Goal: Task Accomplishment & Management: Manage account settings

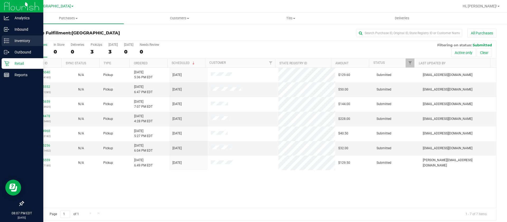
click at [23, 39] on p "Inventory" at bounding box center [25, 40] width 32 height 6
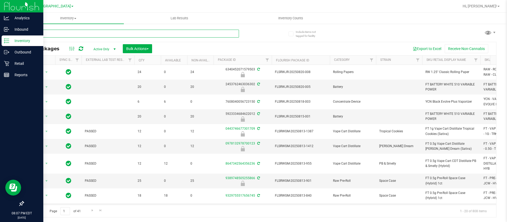
click at [88, 33] on input "text" at bounding box center [131, 34] width 216 height 8
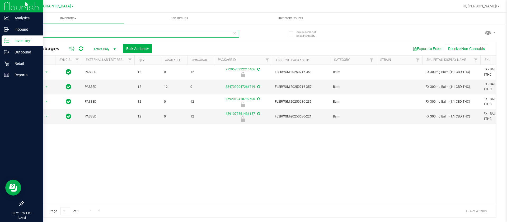
type input "balm"
click at [23, 65] on p "Retail" at bounding box center [25, 63] width 32 height 6
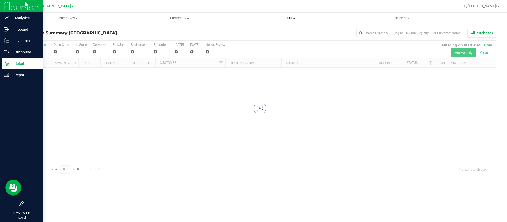
click at [292, 17] on span "Tills" at bounding box center [290, 18] width 111 height 5
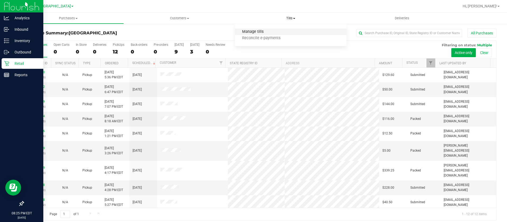
click at [246, 31] on span "Manage tills" at bounding box center [253, 32] width 36 height 4
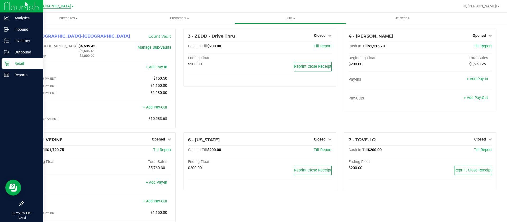
click at [62, 4] on span "[GEOGRAPHIC_DATA]" at bounding box center [53, 6] width 36 height 5
click at [44, 26] on link "Port Orange WC" at bounding box center [53, 25] width 77 height 7
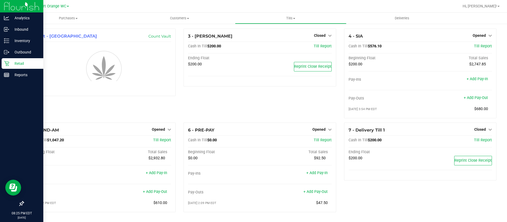
click at [177, 43] on div "1 - Vault - Port Orange Count Vault" at bounding box center [99, 76] width 160 height 94
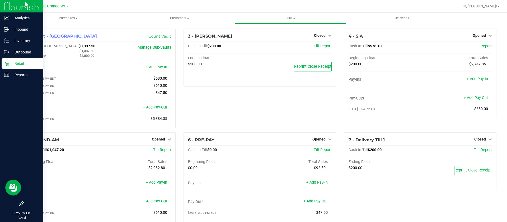
click at [340, 82] on div "4 - SIA Opened Close Till Cash In Till $576.10 Till Report Beginning Float Tota…" at bounding box center [420, 81] width 160 height 104
click at [477, 34] on span "Opened" at bounding box center [479, 35] width 13 height 4
click at [473, 45] on link "Close Till" at bounding box center [480, 46] width 14 height 4
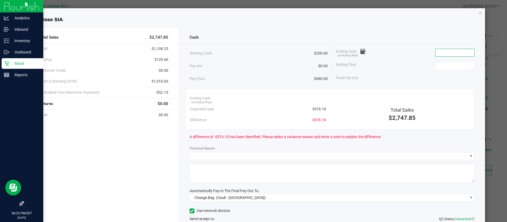
click at [462, 51] on input at bounding box center [454, 52] width 39 height 7
type input "$568.85"
click at [435, 66] on input at bounding box center [454, 65] width 39 height 7
type input "$200.00"
click at [392, 59] on div "Ending Cash (including float) $568.85" at bounding box center [405, 52] width 139 height 13
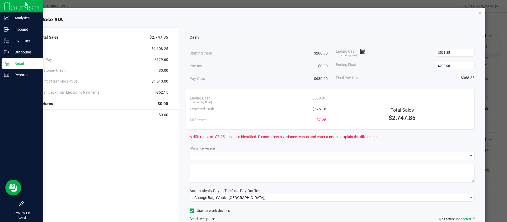
scroll to position [40, 0]
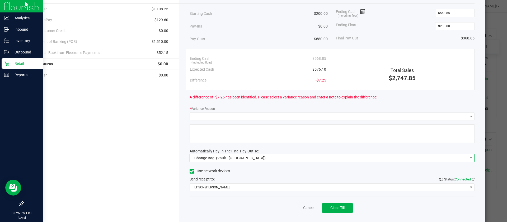
click at [297, 157] on span "Change Bag (Vault - [GEOGRAPHIC_DATA])" at bounding box center [329, 157] width 278 height 7
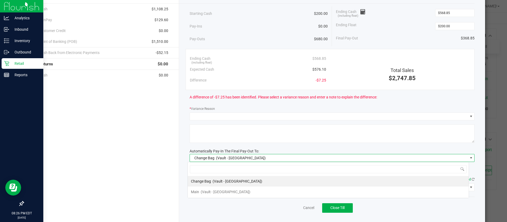
scroll to position [8, 281]
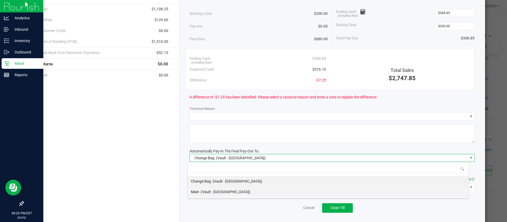
click at [229, 187] on div "Main (Vault - [GEOGRAPHIC_DATA])" at bounding box center [220, 192] width 59 height 10
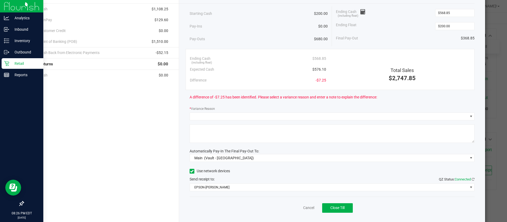
click at [278, 180] on div "Send receipt to: QZ Status: Connected" at bounding box center [332, 179] width 285 height 6
click at [267, 185] on span "EPSON-[PERSON_NAME]" at bounding box center [329, 186] width 278 height 7
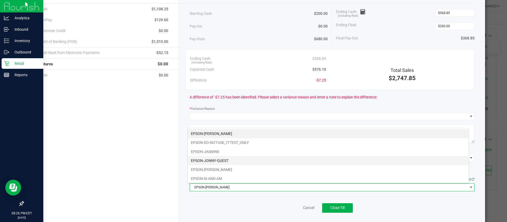
click at [217, 159] on li "EPSON-JONNY-QUEST" at bounding box center [328, 160] width 281 height 9
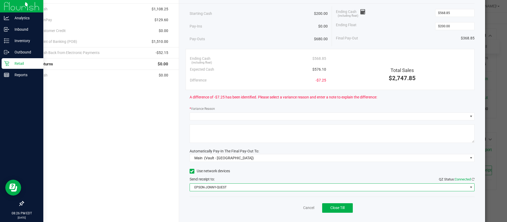
click at [289, 173] on div "Use network devices" at bounding box center [332, 171] width 285 height 8
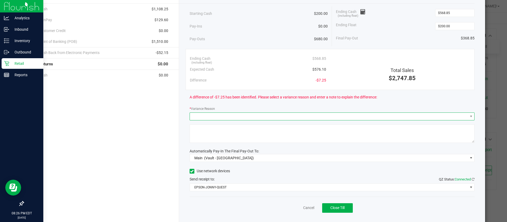
click at [237, 116] on span at bounding box center [329, 115] width 278 height 7
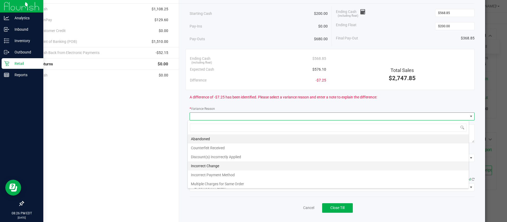
scroll to position [19, 0]
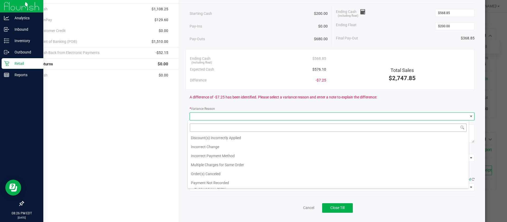
click at [246, 127] on input at bounding box center [328, 127] width 277 height 8
click at [251, 115] on span at bounding box center [329, 115] width 278 height 7
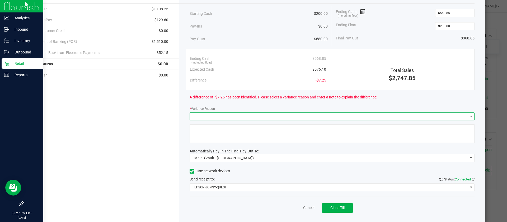
click at [353, 115] on span at bounding box center [329, 115] width 278 height 7
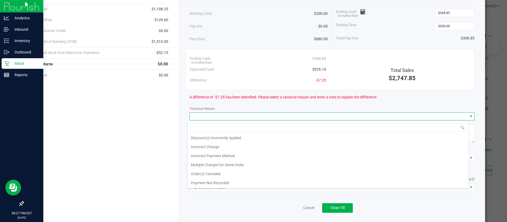
click at [209, 146] on li "Incorrect Change" at bounding box center [328, 146] width 281 height 9
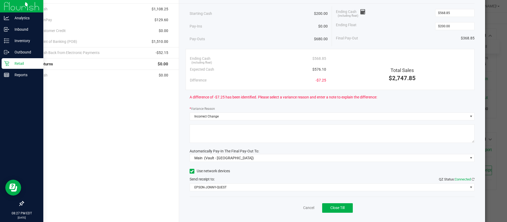
click at [226, 135] on textarea at bounding box center [332, 133] width 285 height 18
type textarea "Incorrect change"
click at [327, 150] on div "Automatically Pay-In The Final Pay-Out To:" at bounding box center [332, 151] width 285 height 6
click at [334, 204] on button "Close Till" at bounding box center [337, 208] width 31 height 10
click at [295, 206] on link "Dismiss" at bounding box center [297, 208] width 13 height 6
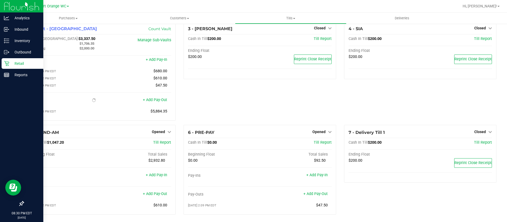
scroll to position [11, 0]
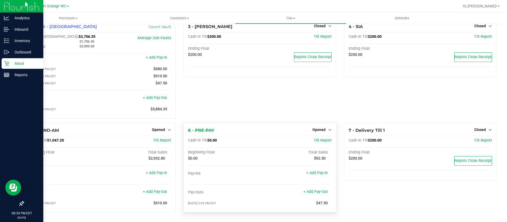
click at [313, 126] on div "Opened" at bounding box center [321, 129] width 19 height 6
click at [328, 130] on icon at bounding box center [330, 130] width 4 height 4
click at [319, 140] on link "Close Till" at bounding box center [319, 140] width 14 height 4
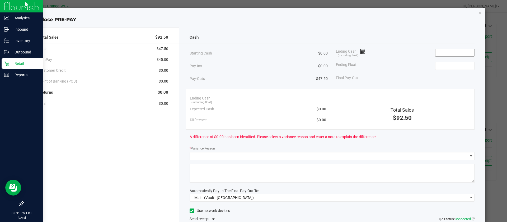
click at [444, 53] on input at bounding box center [454, 52] width 39 height 7
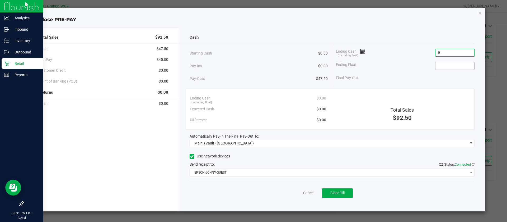
type input "$0.00"
click at [447, 65] on input at bounding box center [454, 65] width 39 height 7
type input "$0.00"
click at [447, 76] on div "Final Pay-Out $0.00" at bounding box center [405, 77] width 139 height 11
click at [331, 192] on span "Close Till" at bounding box center [337, 192] width 14 height 4
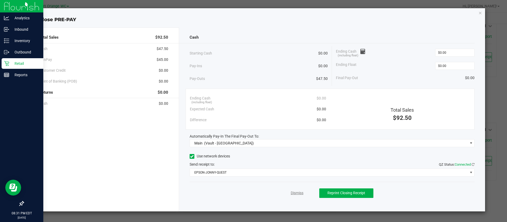
click at [293, 191] on link "Dismiss" at bounding box center [297, 193] width 13 height 6
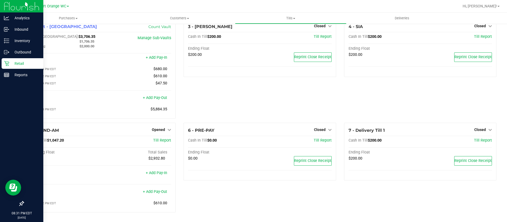
click at [176, 87] on div "1 - Vault - Port Orange Count Vault Cash In Vault: $3,706.35 Main: $1,706.35 Ch…" at bounding box center [99, 71] width 160 height 104
click at [162, 125] on div "5 - SI-AND-AM Opened Close Till Cash In Till $1,047.20 Till Report Beginning Fl…" at bounding box center [99, 168] width 152 height 90
click at [163, 130] on span "Opened" at bounding box center [158, 129] width 13 height 4
click at [166, 140] on div "Close Till" at bounding box center [159, 140] width 39 height 7
click at [158, 138] on link "Close Till" at bounding box center [159, 140] width 14 height 4
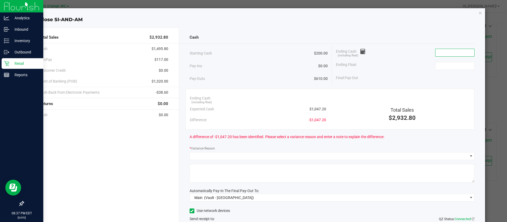
click at [453, 53] on input at bounding box center [454, 52] width 39 height 7
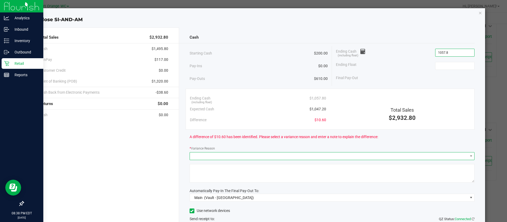
type input "$1,057.80"
click at [236, 154] on span at bounding box center [329, 155] width 278 height 7
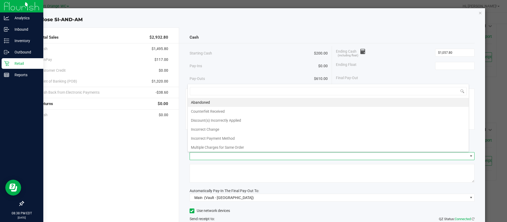
scroll to position [8, 281]
click at [201, 98] on li "Abandoned" at bounding box center [328, 102] width 281 height 9
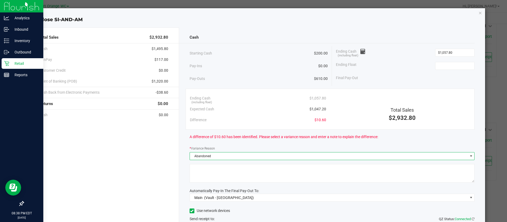
click at [228, 170] on textarea at bounding box center [332, 173] width 285 height 18
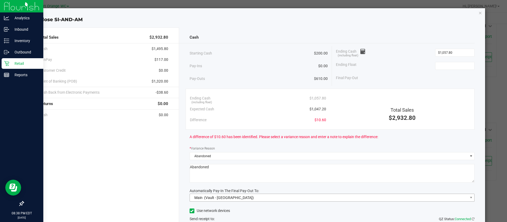
type textarea "Abandoned"
click at [267, 198] on span "Main (Vault - [GEOGRAPHIC_DATA])" at bounding box center [329, 197] width 278 height 7
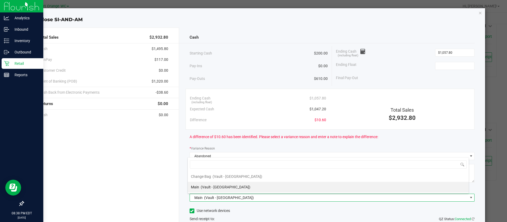
click at [265, 186] on li "Main (Vault - [GEOGRAPHIC_DATA])" at bounding box center [328, 186] width 281 height 11
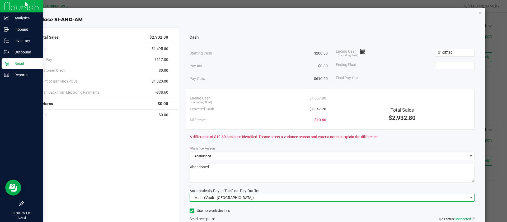
click at [284, 177] on textarea at bounding box center [332, 173] width 285 height 18
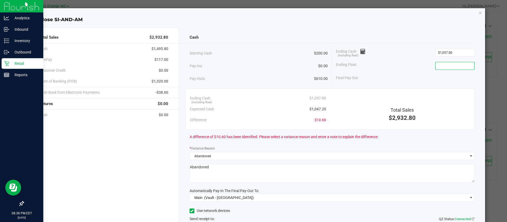
click at [438, 68] on input at bounding box center [454, 65] width 39 height 7
type input "$200.00"
click at [391, 80] on div "Final Pay-Out $857.80" at bounding box center [405, 77] width 139 height 11
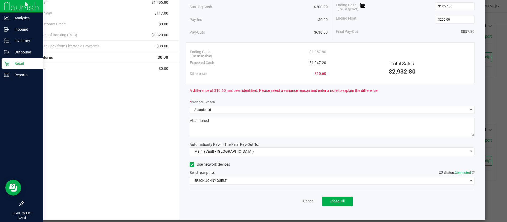
scroll to position [52, 0]
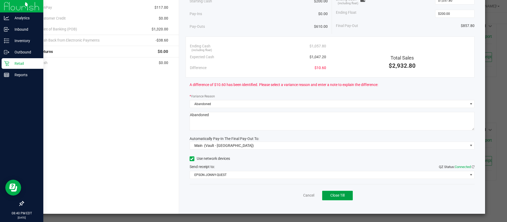
click at [339, 195] on span "Close Till" at bounding box center [337, 195] width 14 height 4
click at [291, 192] on link "Dismiss" at bounding box center [297, 195] width 13 height 6
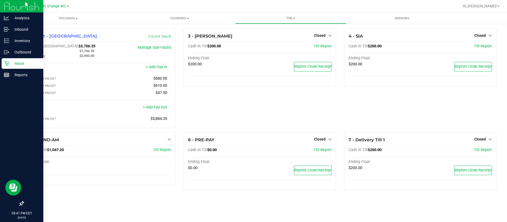
scroll to position [0, 0]
click at [178, 96] on div "1 - Vault - [GEOGRAPHIC_DATA] Count Vault Cash In Vault: $4,564.15 Main: $2,564…" at bounding box center [99, 81] width 160 height 104
click at [21, 74] on p "Reports" at bounding box center [25, 75] width 32 height 6
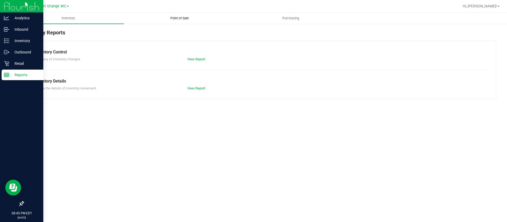
click at [186, 16] on span "Point of Sale" at bounding box center [179, 18] width 33 height 5
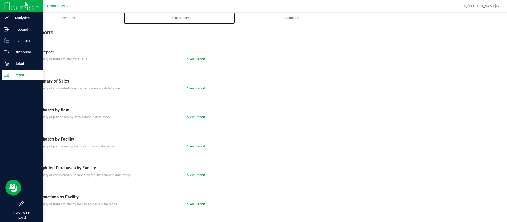
scroll to position [40, 0]
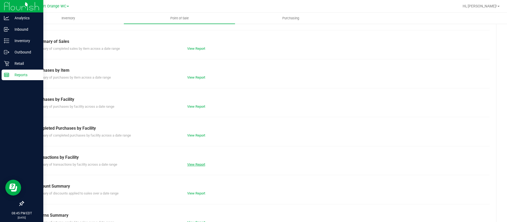
click at [192, 165] on link "View Report" at bounding box center [196, 164] width 18 height 4
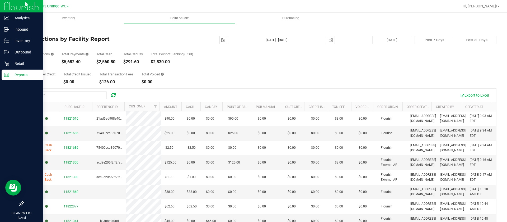
click at [221, 39] on span "select" at bounding box center [223, 40] width 4 height 4
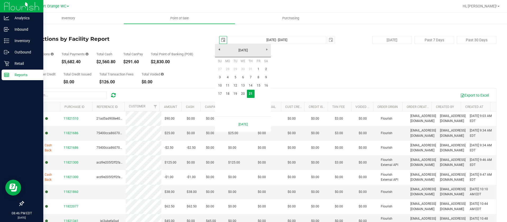
scroll to position [0, 13]
click at [222, 93] on link "17" at bounding box center [220, 94] width 8 height 8
type input "[DATE]"
type input "[DATE] - [DATE]"
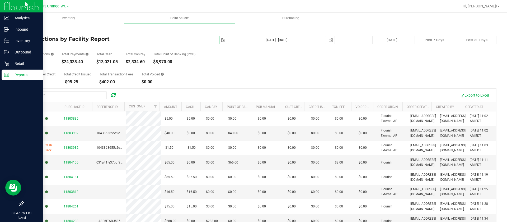
click at [221, 40] on span "select" at bounding box center [223, 40] width 4 height 4
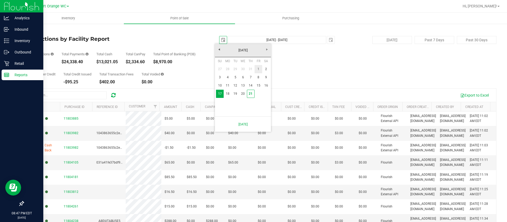
click at [260, 68] on link "1" at bounding box center [259, 69] width 8 height 8
type input "[DATE]"
type input "[DATE] - [DATE]"
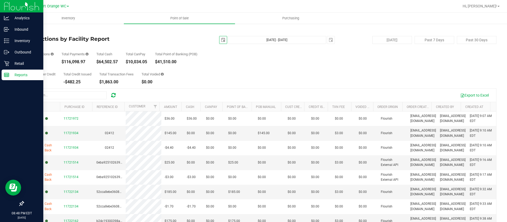
click at [221, 40] on span "select" at bounding box center [223, 40] width 4 height 4
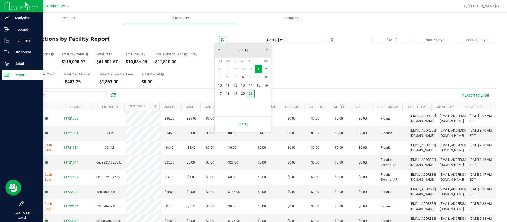
click at [250, 92] on link "21" at bounding box center [251, 94] width 8 height 8
type input "[DATE]"
type input "[DATE] - [DATE]"
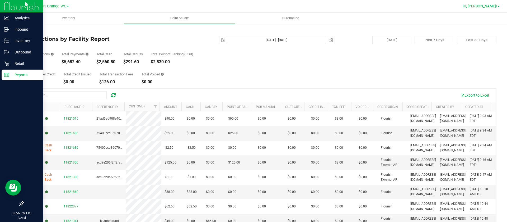
click at [489, 6] on span "Hi, [PERSON_NAME]!" at bounding box center [480, 6] width 34 height 4
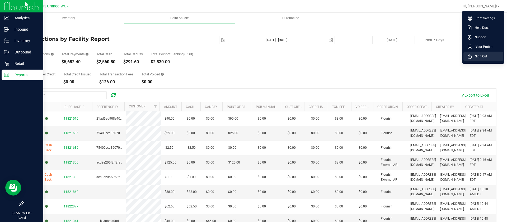
click at [474, 54] on span "Sign Out" at bounding box center [479, 56] width 15 height 5
